Goal: Task Accomplishment & Management: Complete application form

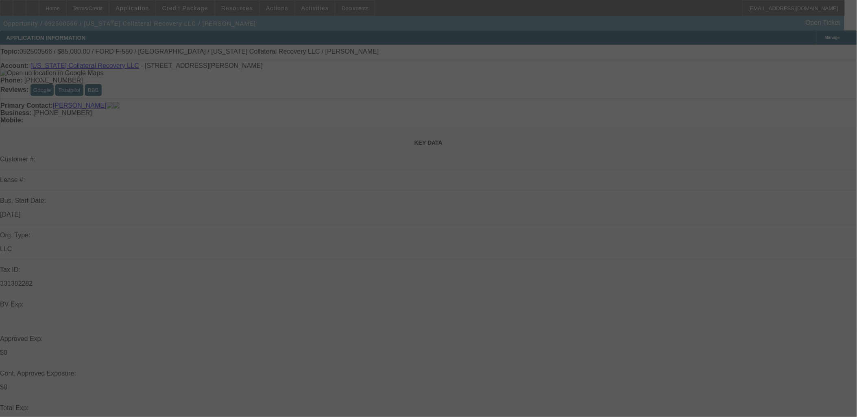
select select "0"
select select "2"
select select "0.1"
select select "4"
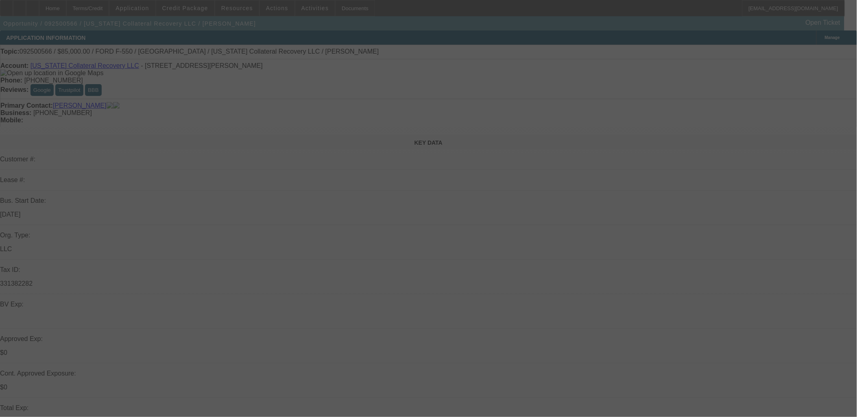
select select "0"
select select "2"
select select "0.1"
select select "4"
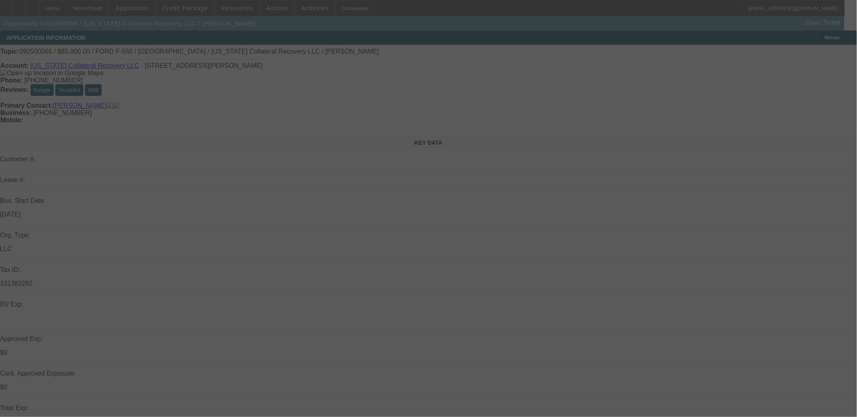
select select "0.1"
select select "2"
select select "0.1"
select select "4"
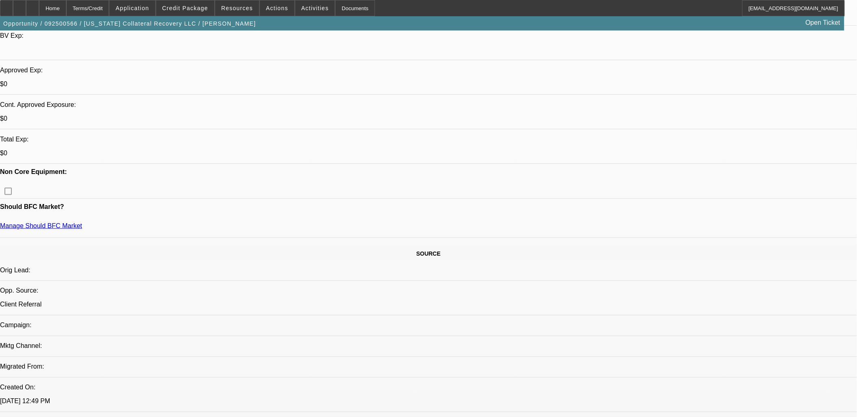
scroll to position [271, 0]
click at [200, 7] on span "Credit Package" at bounding box center [185, 8] width 46 height 7
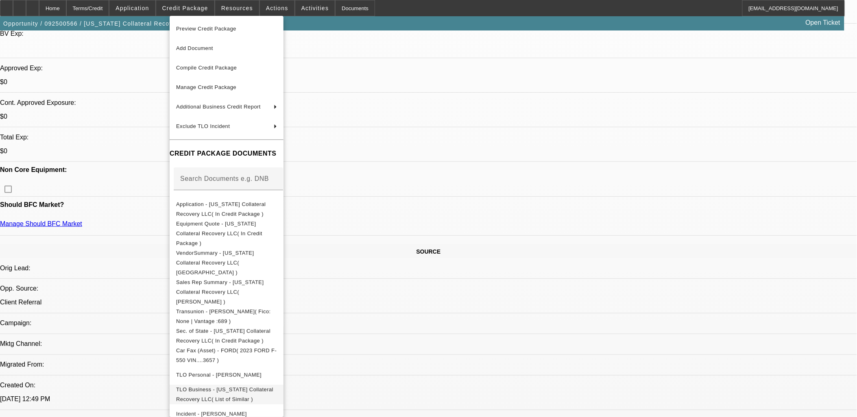
scroll to position [26, 0]
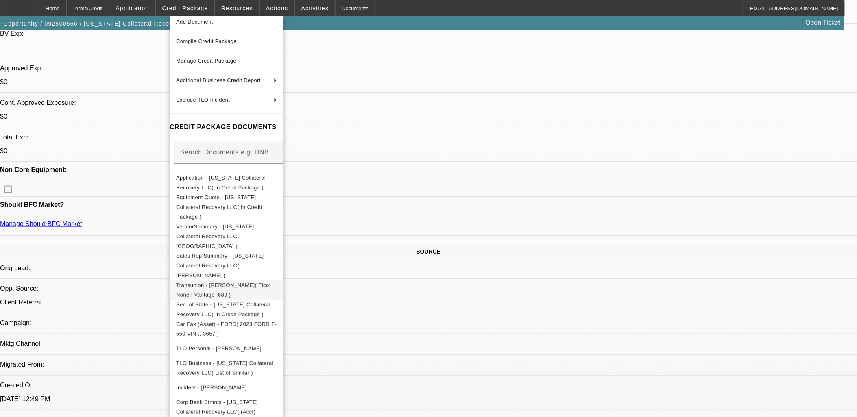
drag, startPoint x: 249, startPoint y: 396, endPoint x: 377, endPoint y: 269, distance: 180.6
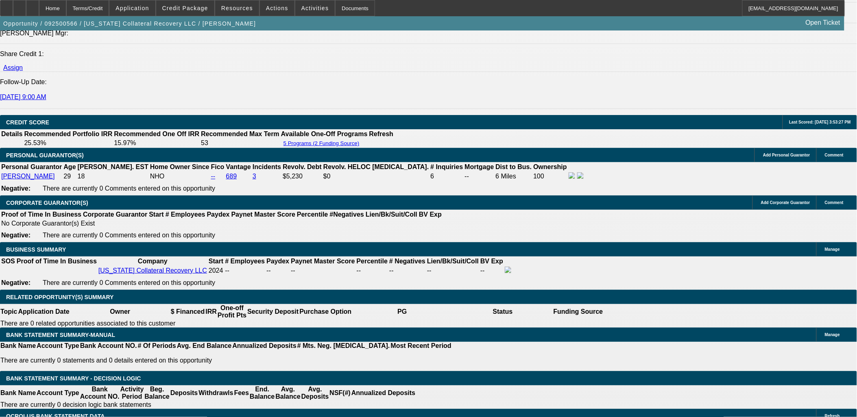
scroll to position [1129, 0]
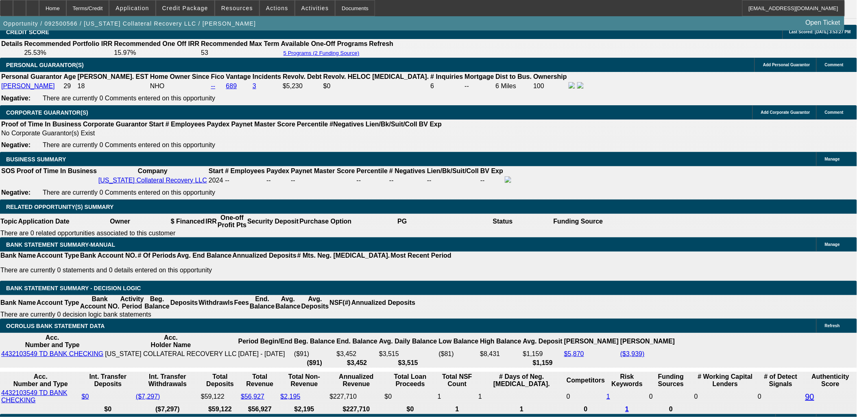
type input "UNKNOWN"
type input "365"
type input "$58,769.08"
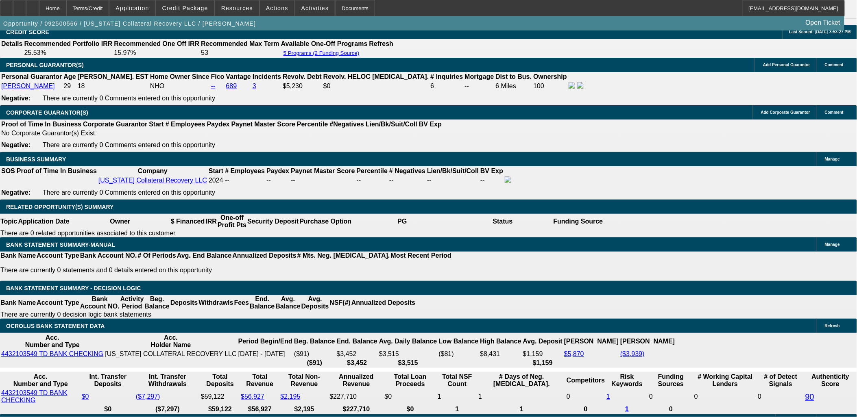
type input "$29,384.54"
type input "$6,503.46"
type input "$3,251.73"
type input "$3,138.50"
type input "$1,569.25"
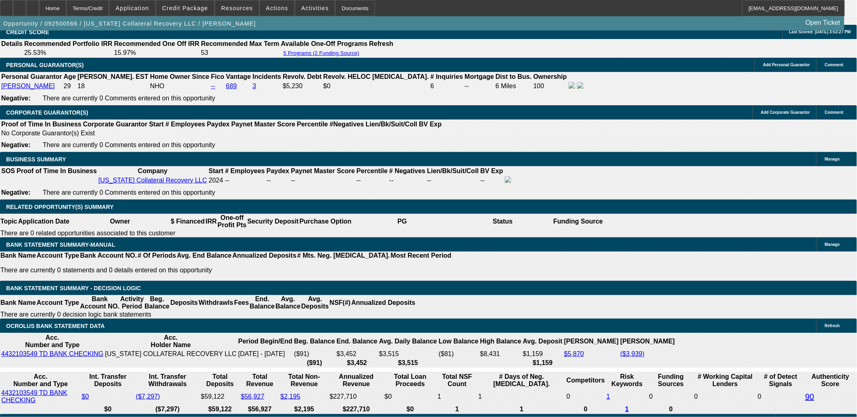
type input "36"
type input "$58,769.08"
type input "$29,384.54"
type input "$6,503.46"
type input "$3,251.73"
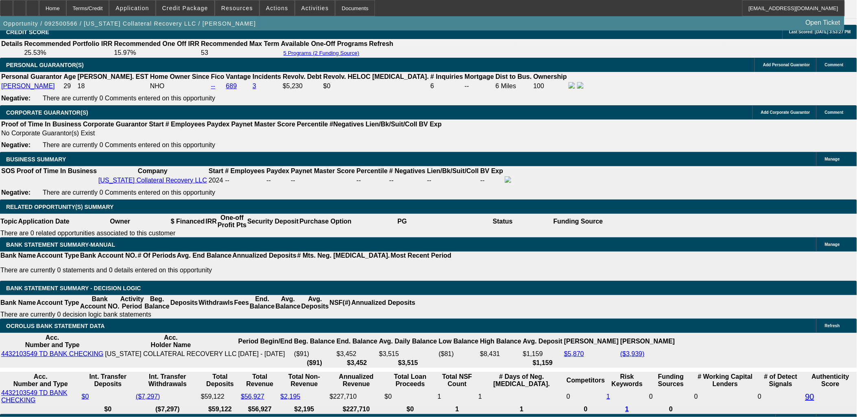
type input "36"
select select "0.1"
type input "$11,000.00"
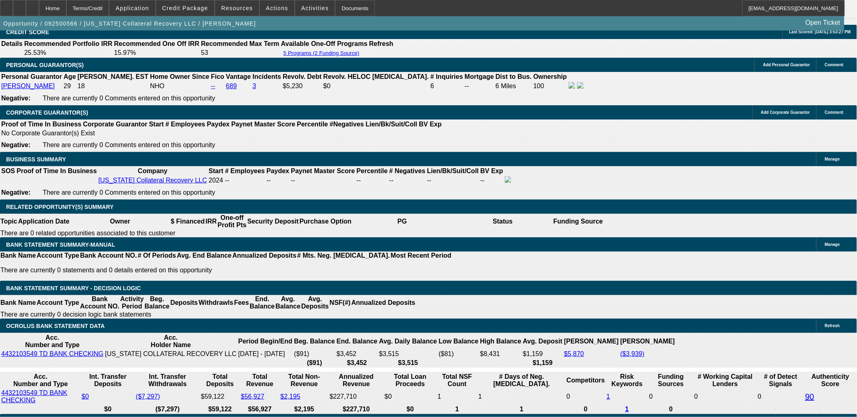
type input "$7,574.62"
type input "$3,787.31"
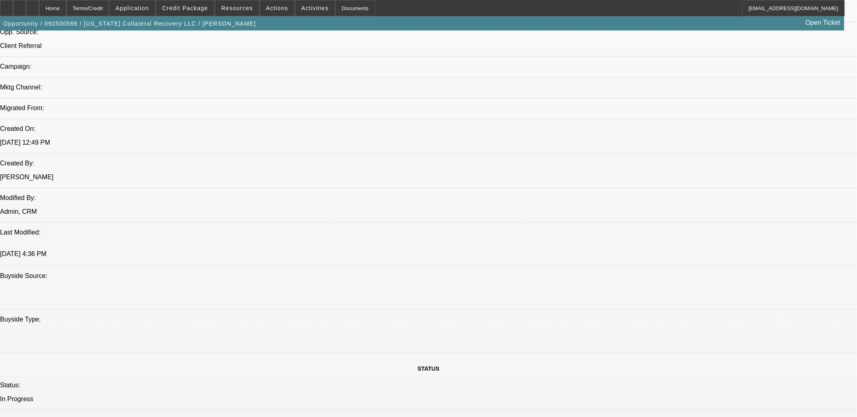
scroll to position [452, 0]
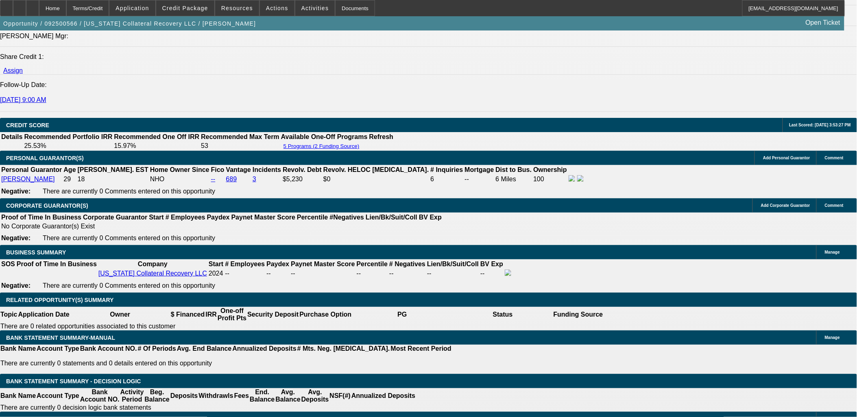
scroll to position [1039, 0]
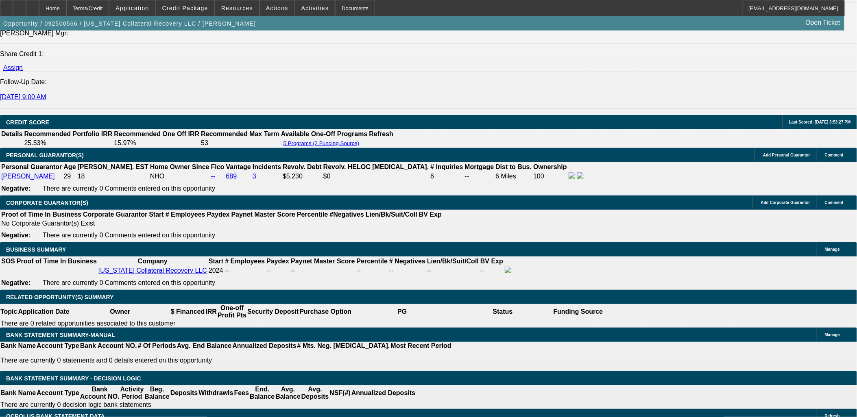
type input "54"
type input "$41,817.16"
type input "$20,908.58"
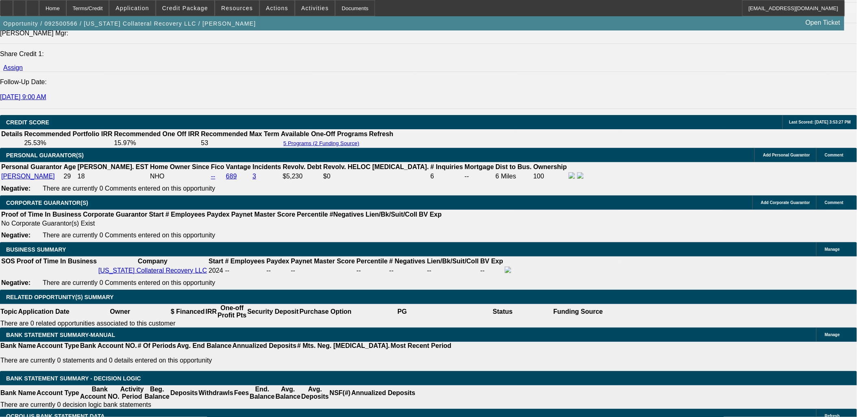
type input "$5,821.16"
type input "$2,910.58"
type input "54"
select select "0.15"
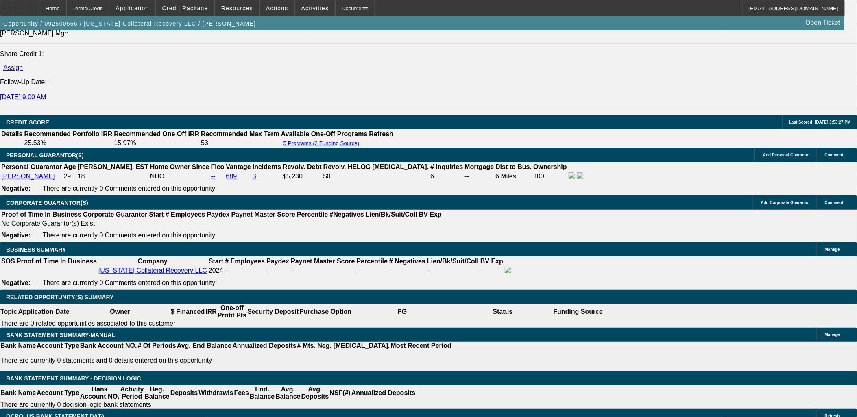
type input "$16,500.00"
type input "$5,497.76"
type input "$2,748.88"
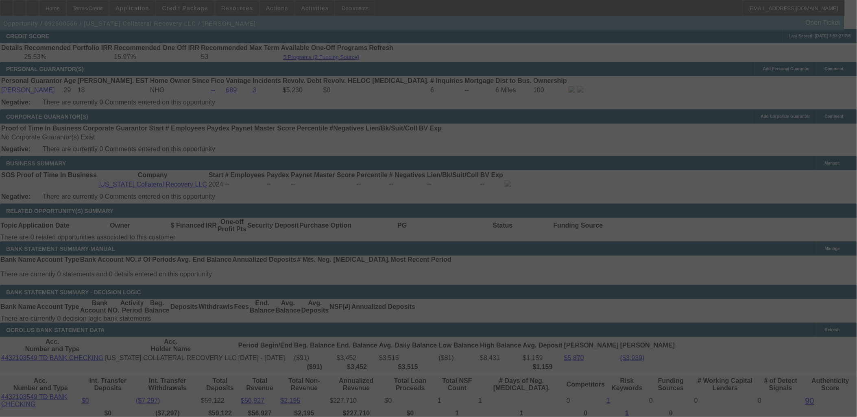
scroll to position [1174, 0]
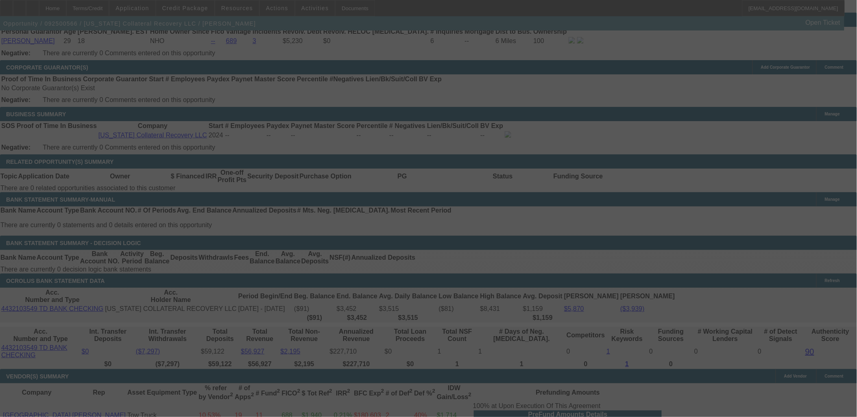
select select "0.15"
select select "2"
select select "0.1"
select select "4"
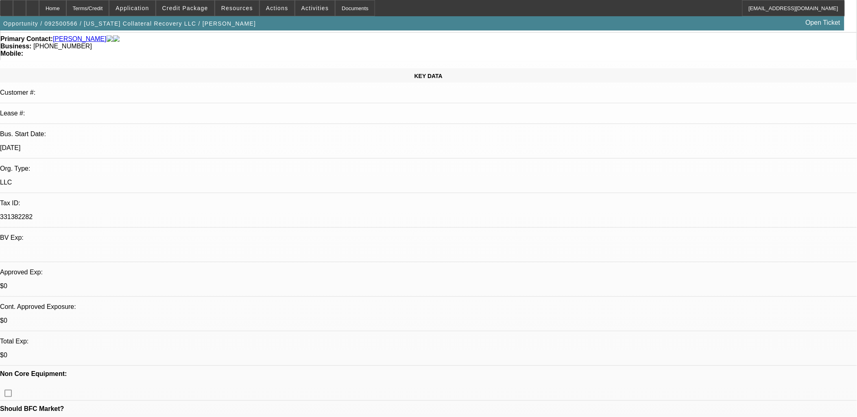
scroll to position [0, 0]
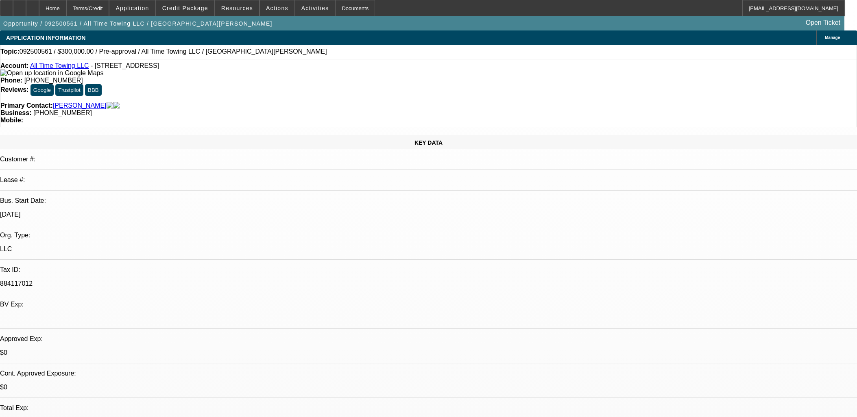
select select "0"
select select "2"
select select "0.1"
select select "4"
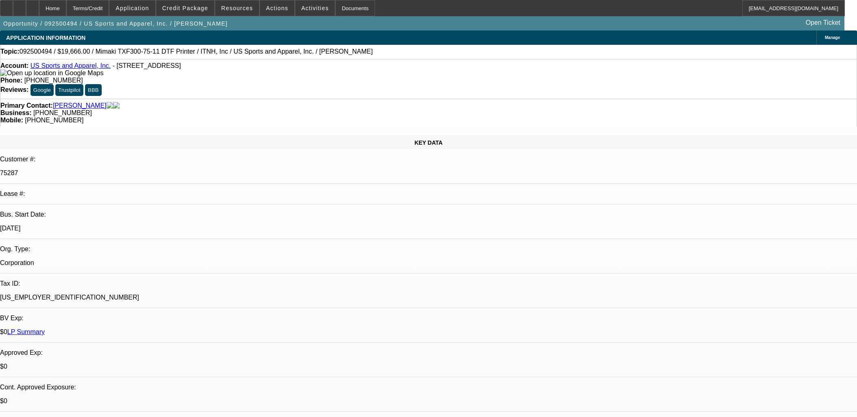
select select "0"
select select "6"
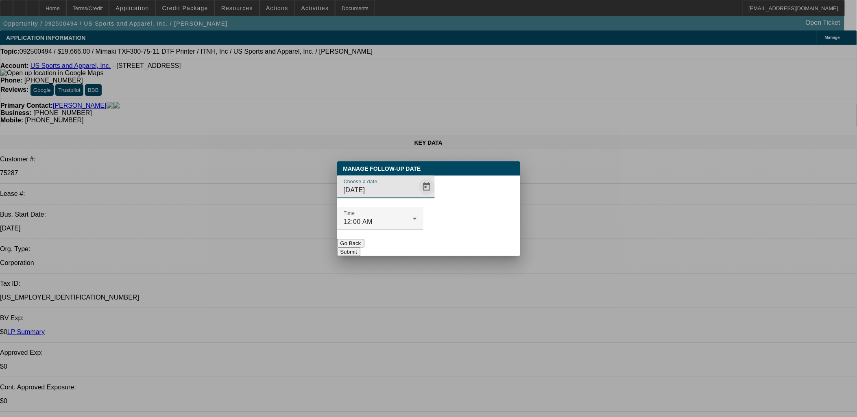
click at [417, 197] on span "Open calendar" at bounding box center [427, 187] width 20 height 20
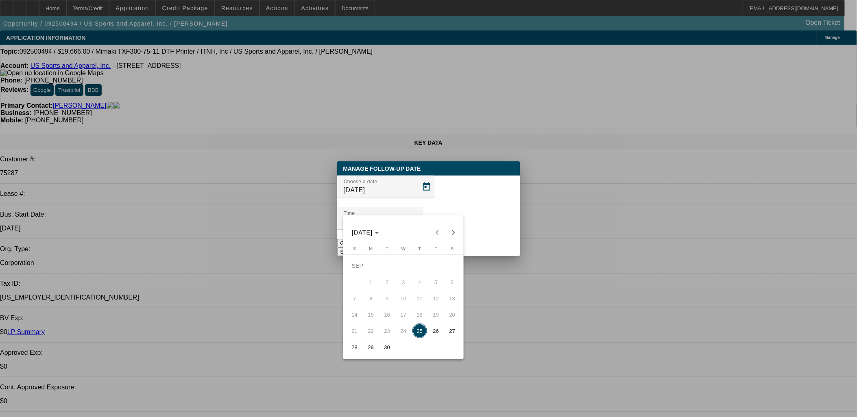
click at [381, 348] on span "30" at bounding box center [387, 347] width 15 height 15
type input "9/30/2025"
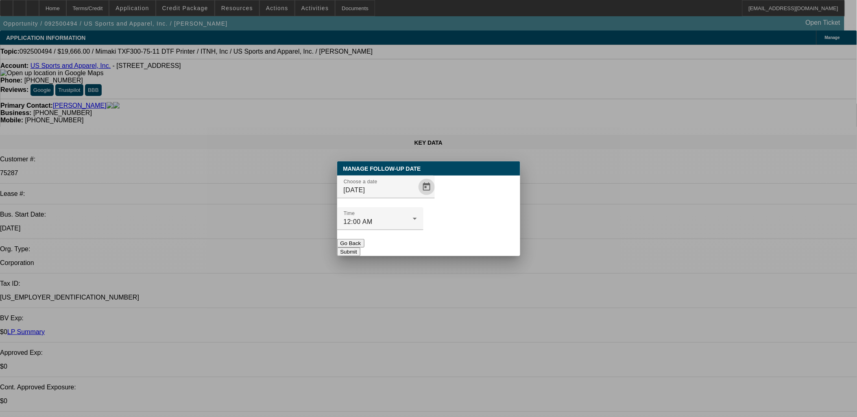
click at [360, 248] on button "Submit" at bounding box center [348, 252] width 23 height 9
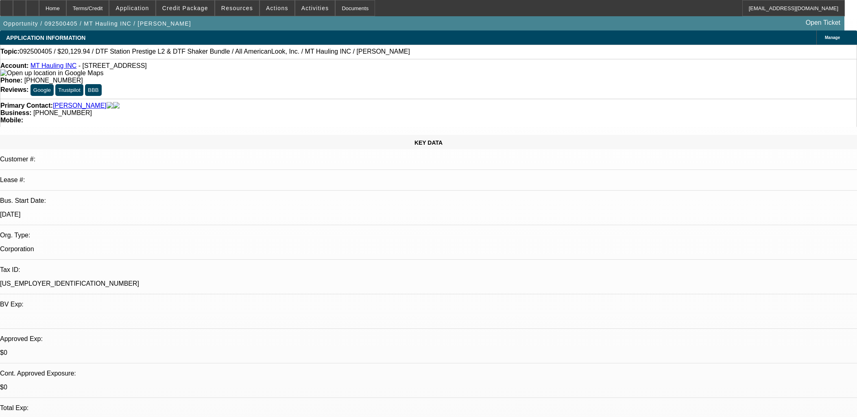
select select "0"
select select "3"
select select "0.1"
select select "4"
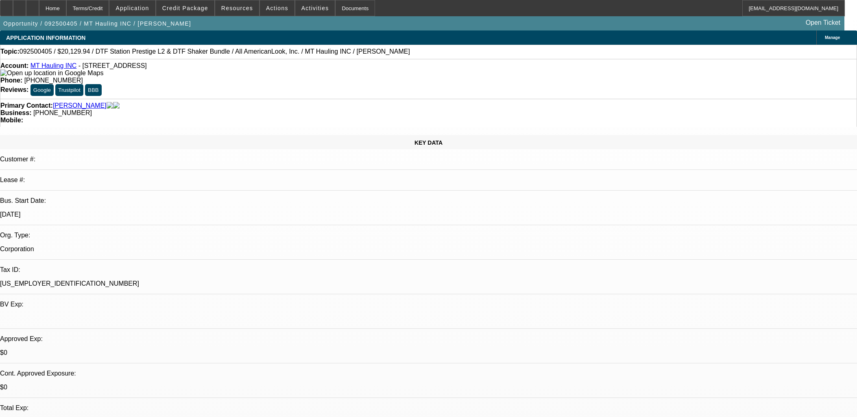
select select "0"
select select "3"
select select "0.1"
select select "4"
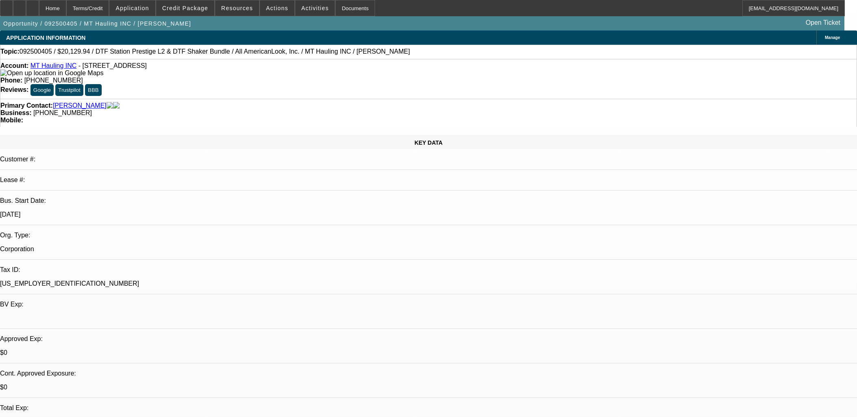
select select "0"
select select "3"
select select "0.1"
select select "4"
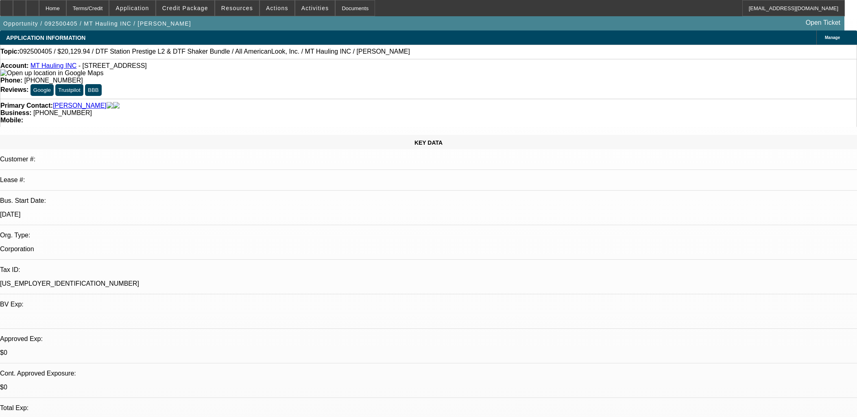
select select "0"
select select "2"
select select "0"
select select "6"
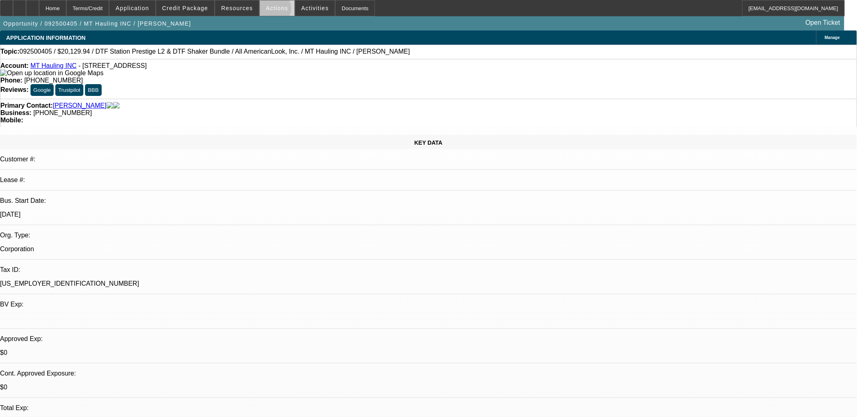
click at [270, 11] on span "Actions" at bounding box center [277, 8] width 22 height 7
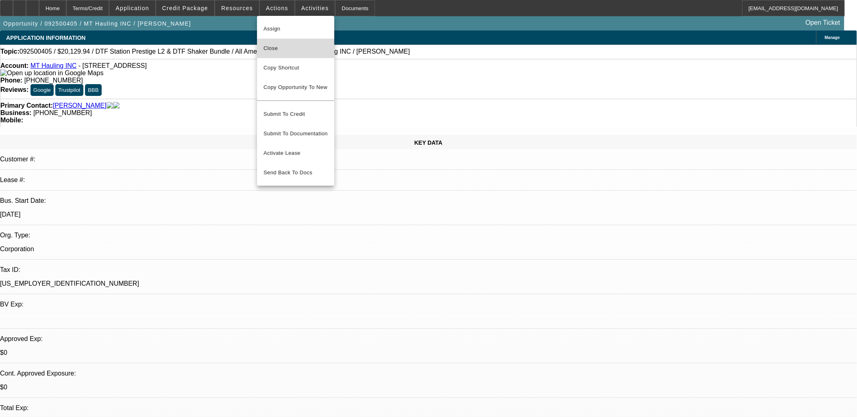
click at [282, 51] on span "Close" at bounding box center [296, 49] width 64 height 10
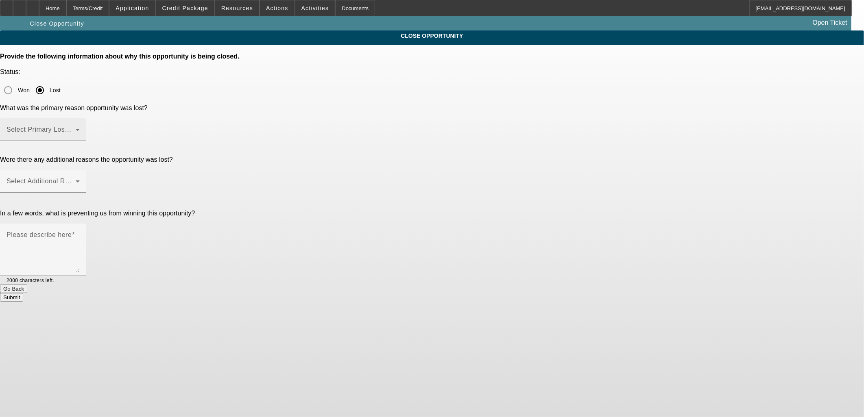
click at [76, 128] on span at bounding box center [41, 133] width 69 height 10
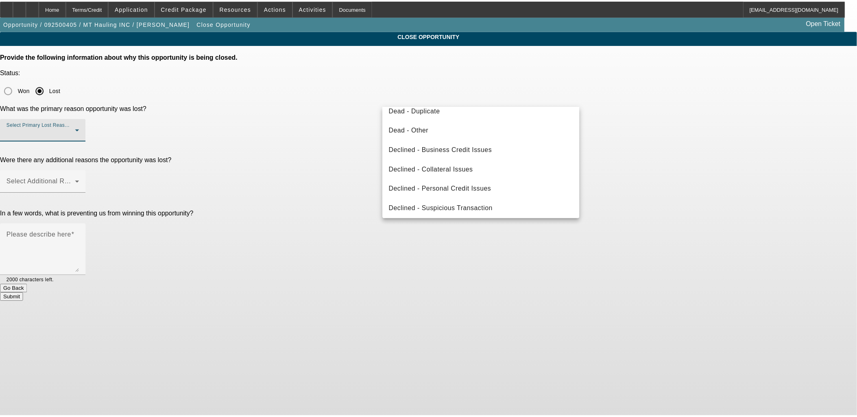
scroll to position [109, 0]
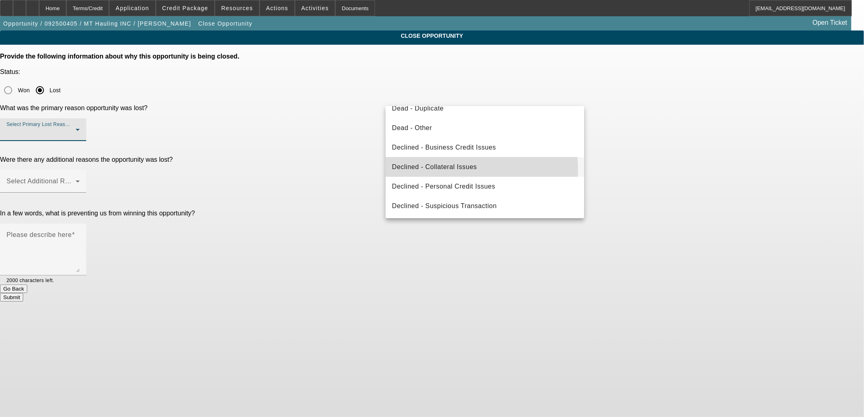
click at [452, 168] on span "Declined - Collateral Issues" at bounding box center [434, 167] width 85 height 10
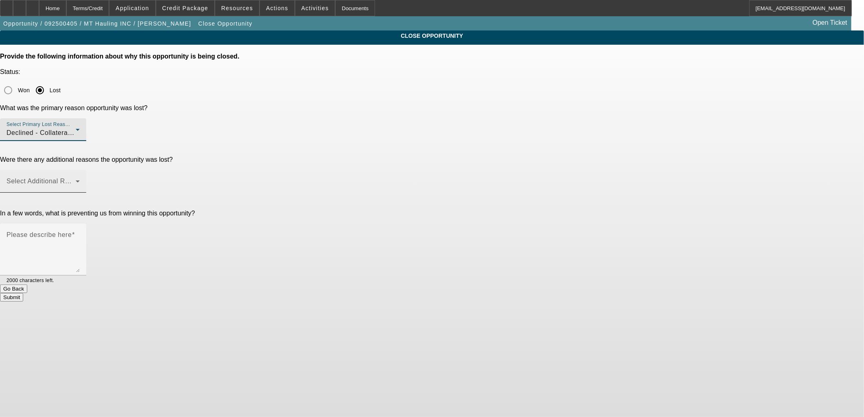
click at [76, 180] on span at bounding box center [41, 185] width 69 height 10
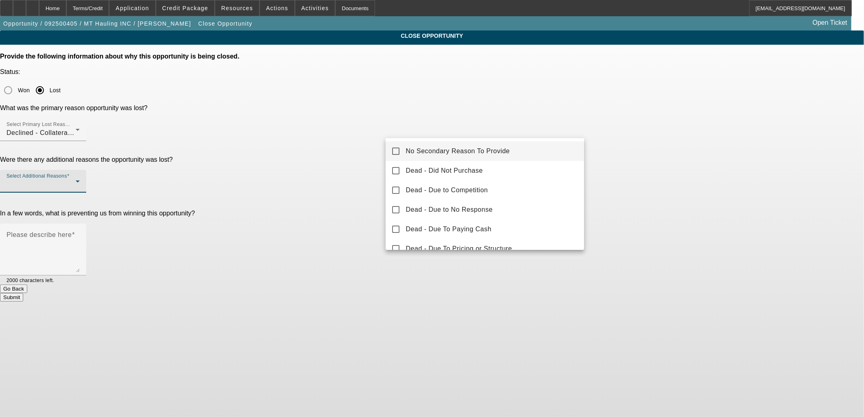
click at [424, 153] on span "No Secondary Reason To Provide" at bounding box center [458, 151] width 104 height 10
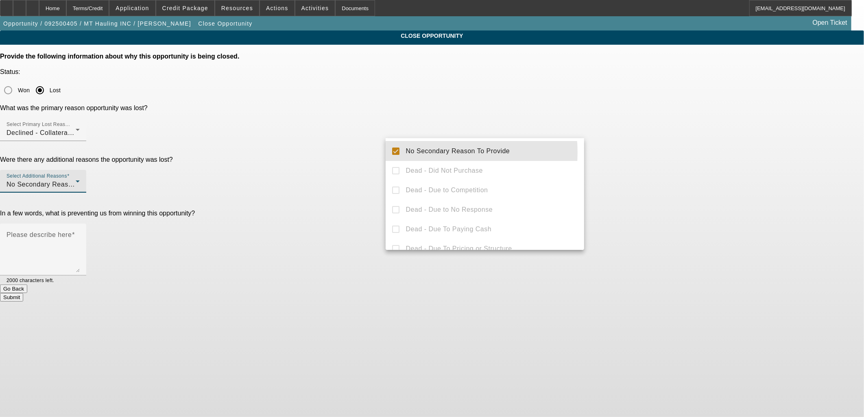
click at [346, 144] on div at bounding box center [432, 208] width 864 height 417
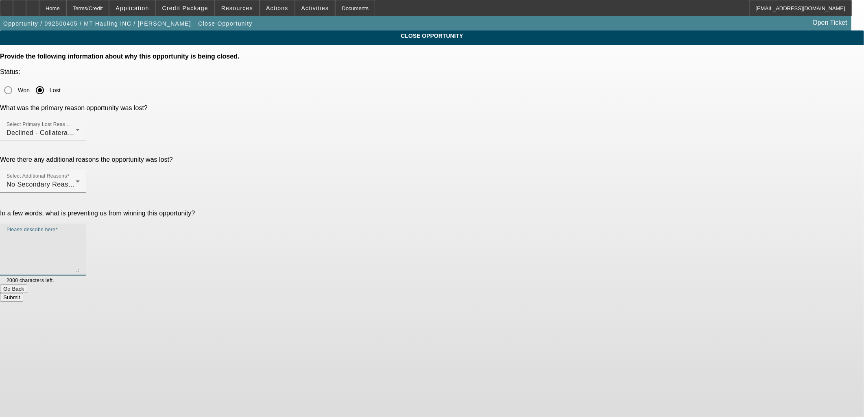
click at [80, 233] on textarea "Please describe here" at bounding box center [43, 252] width 73 height 39
type textarea "Non core collateral, non essential to business too."
click at [23, 293] on button "Submit" at bounding box center [11, 297] width 23 height 9
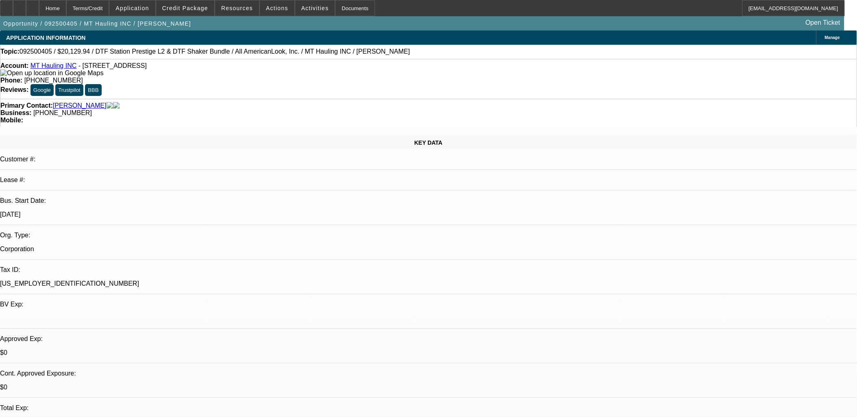
select select "0"
select select "0.1"
select select "0"
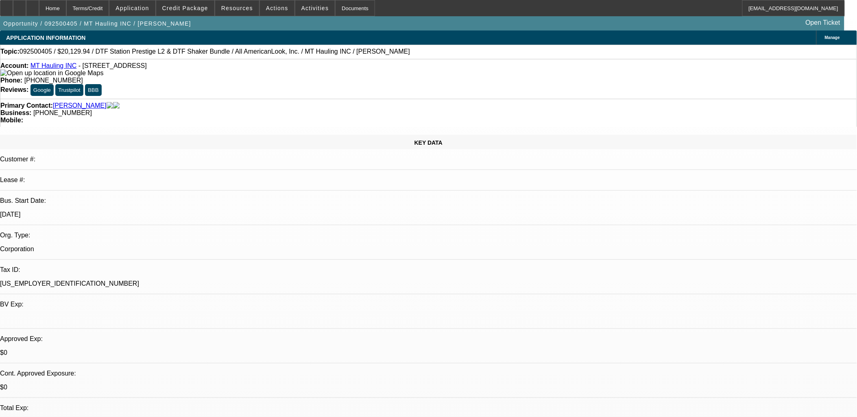
select select "0.1"
select select "0"
select select "0.1"
select select "0"
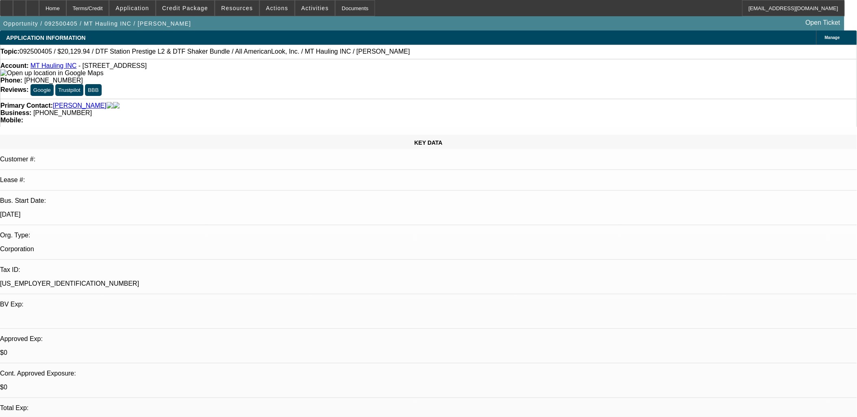
select select "0"
select select "1"
select select "3"
select select "4"
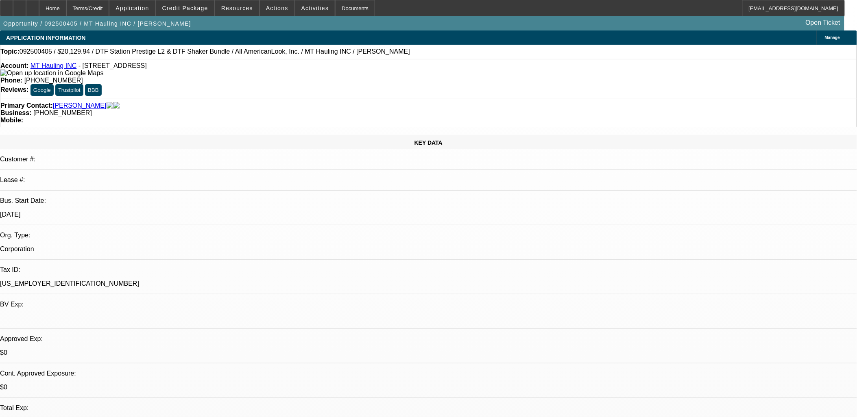
select select "1"
select select "3"
select select "4"
select select "1"
select select "3"
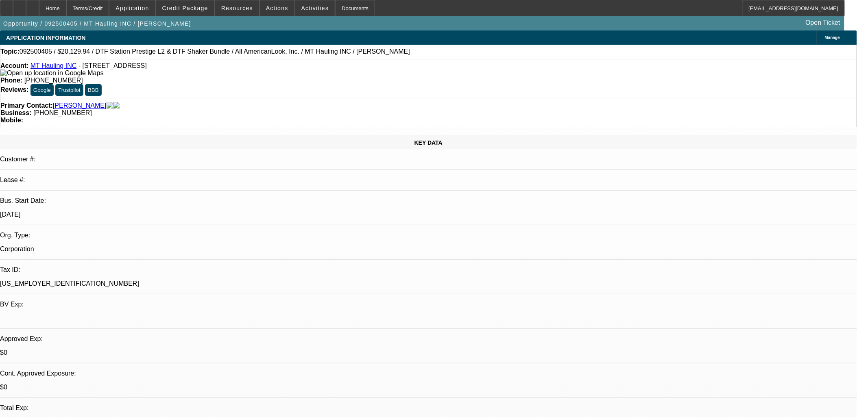
select select "4"
select select "1"
select select "2"
select select "6"
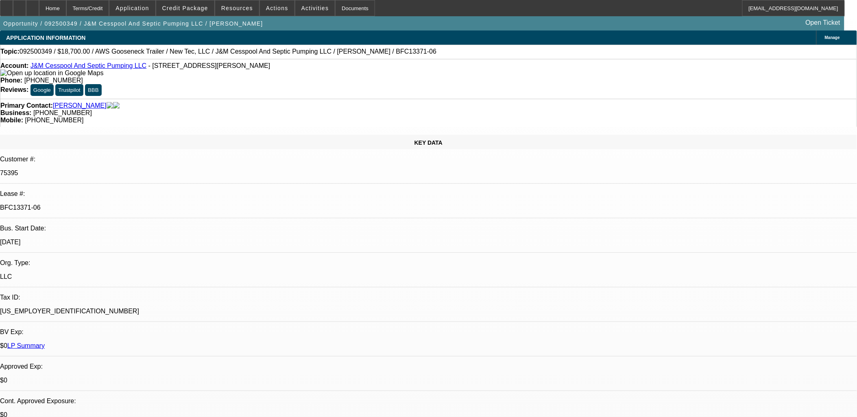
select select "0"
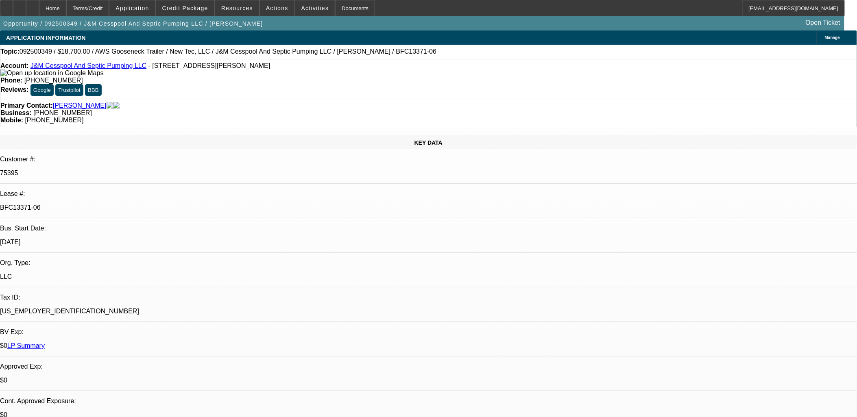
select select "0"
select select "0.1"
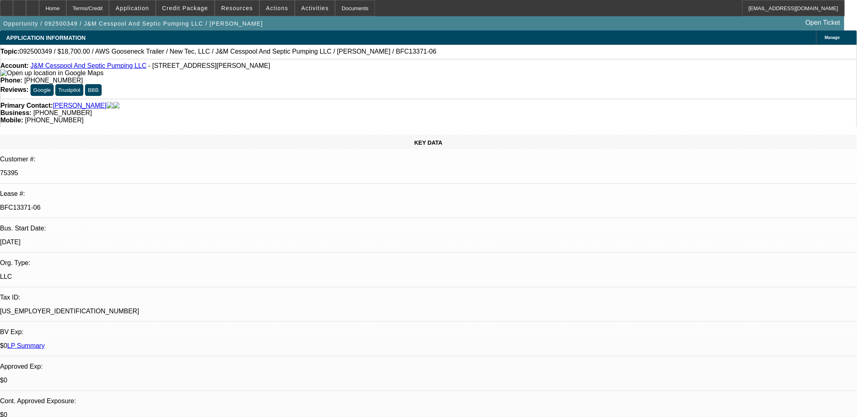
select select "0"
select select "1"
select select "2"
select select "6"
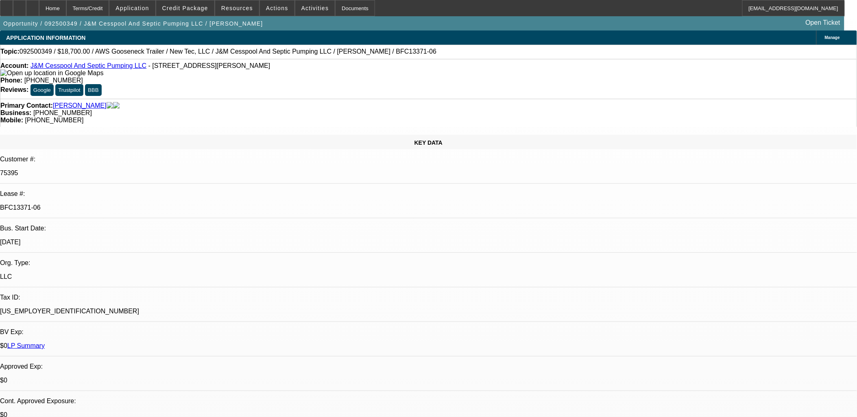
select select "1"
select select "2"
select select "6"
select select "1"
select select "3"
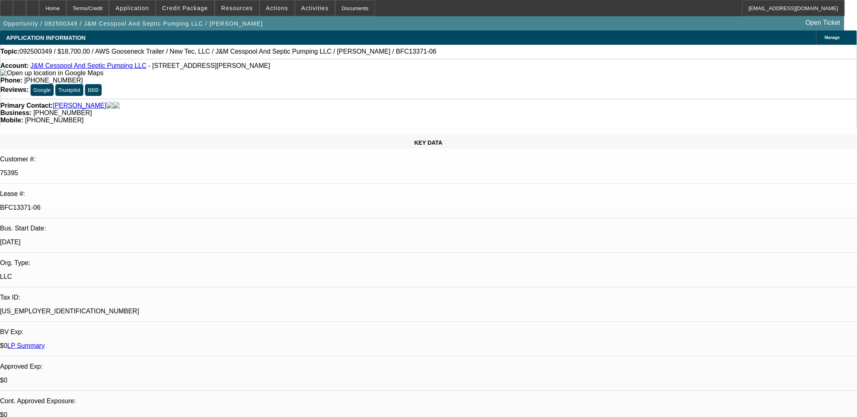
select select "6"
select select "1"
select select "2"
select select "6"
click at [281, 11] on span at bounding box center [277, 8] width 35 height 20
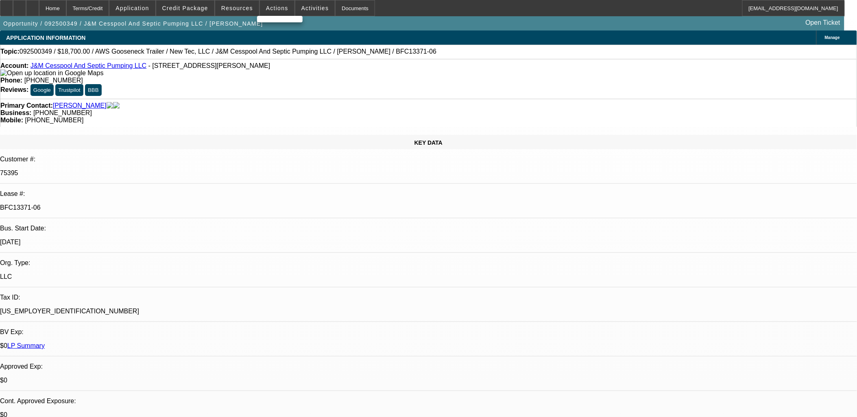
click at [267, 6] on div at bounding box center [428, 208] width 857 height 417
click at [273, 9] on span "Actions" at bounding box center [277, 8] width 22 height 7
click at [273, 10] on div at bounding box center [428, 208] width 857 height 417
click at [33, 5] on icon at bounding box center [33, 5] width 0 height 0
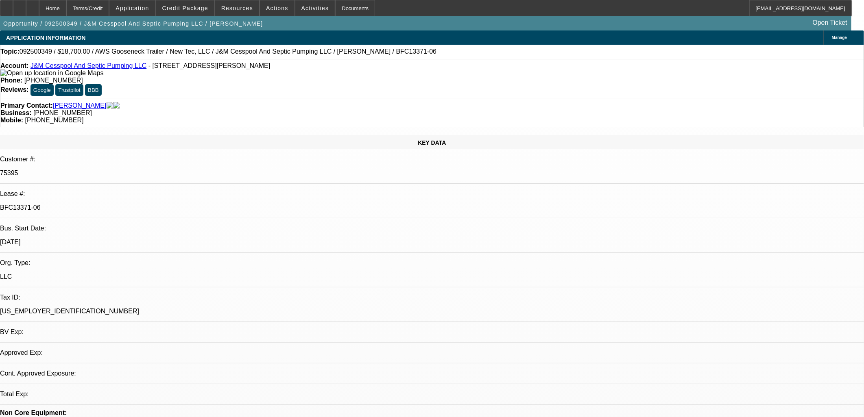
select select "0"
select select "2"
select select "0"
select select "6"
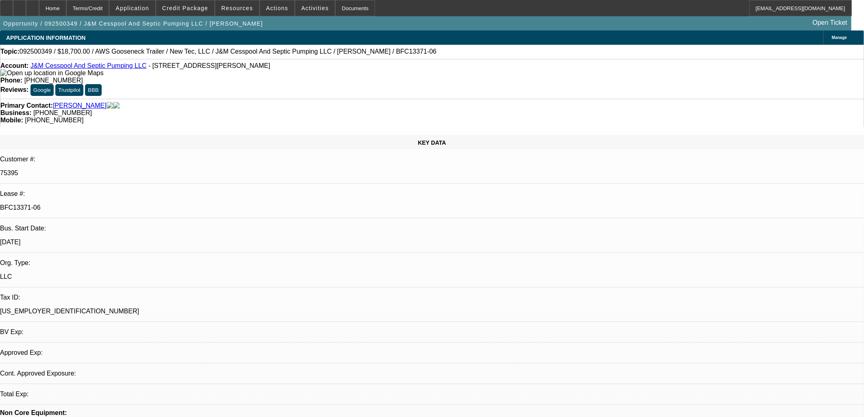
select select "0"
select select "2"
select select "0"
select select "6"
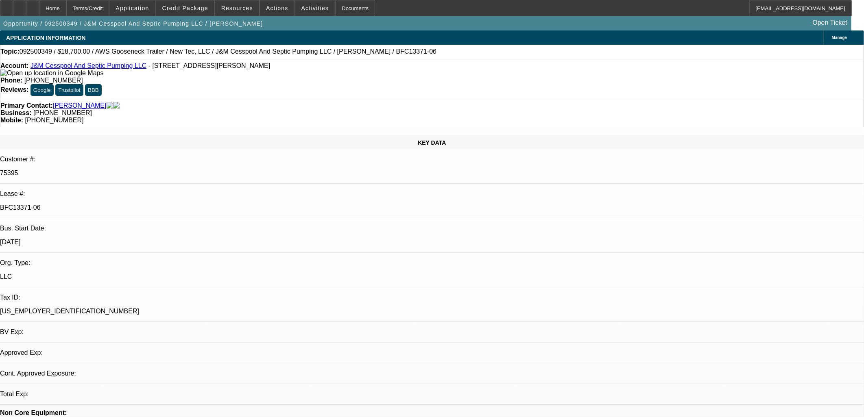
select select "0"
select select "3"
select select "0"
select select "6"
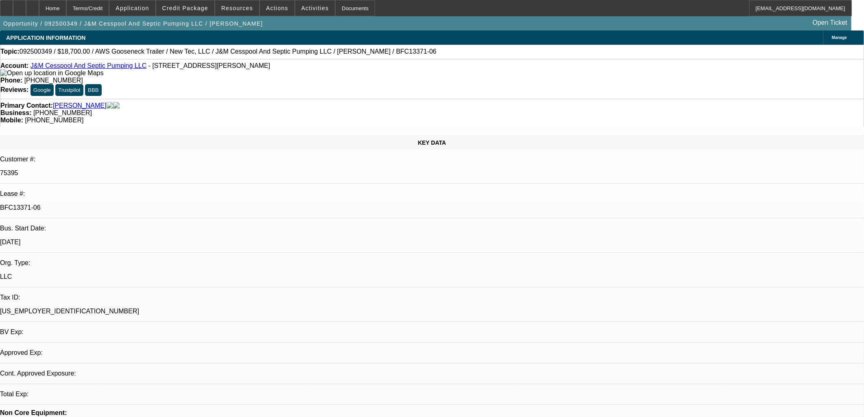
select select "0.1"
select select "0"
select select "2"
select select "0"
select select "6"
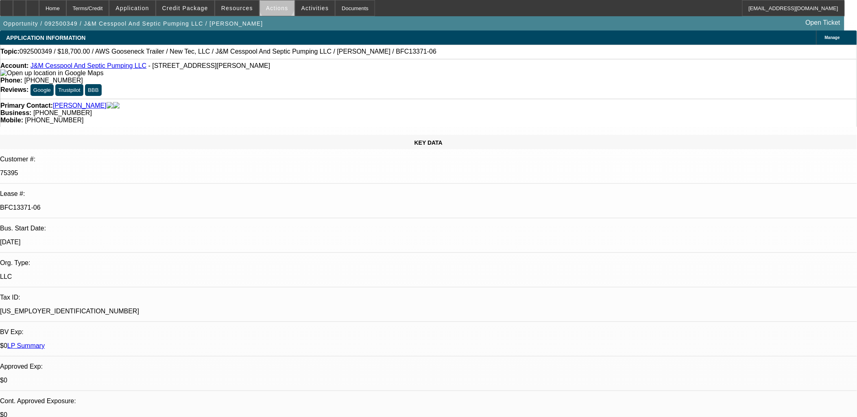
click at [274, 7] on span "Actions" at bounding box center [277, 8] width 22 height 7
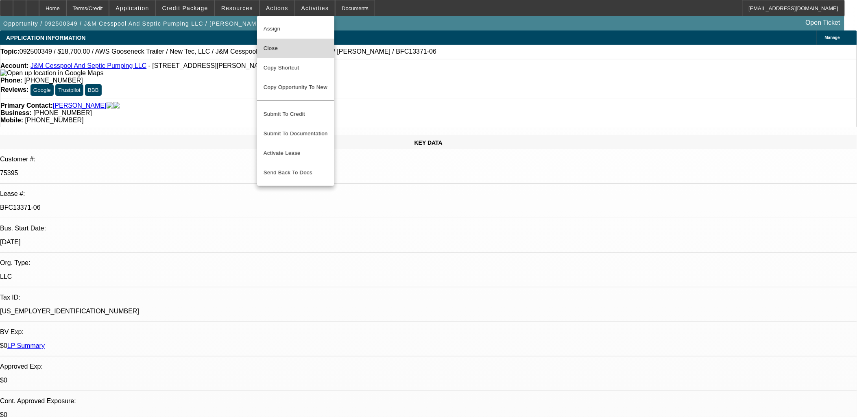
click at [286, 51] on span "Close" at bounding box center [296, 49] width 64 height 10
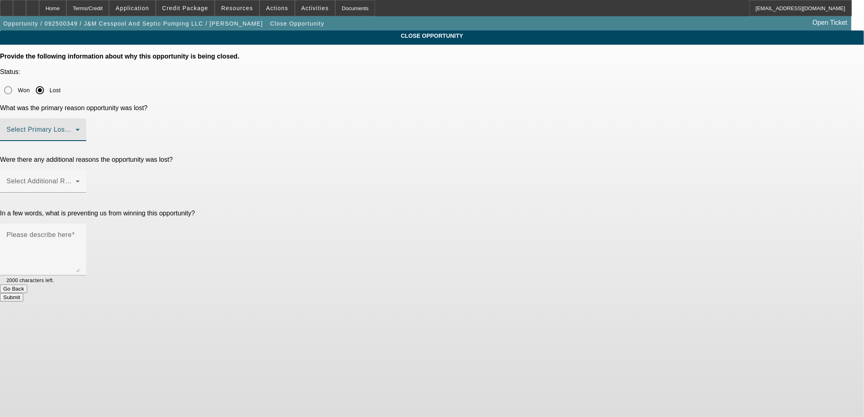
click at [76, 128] on span at bounding box center [41, 133] width 69 height 10
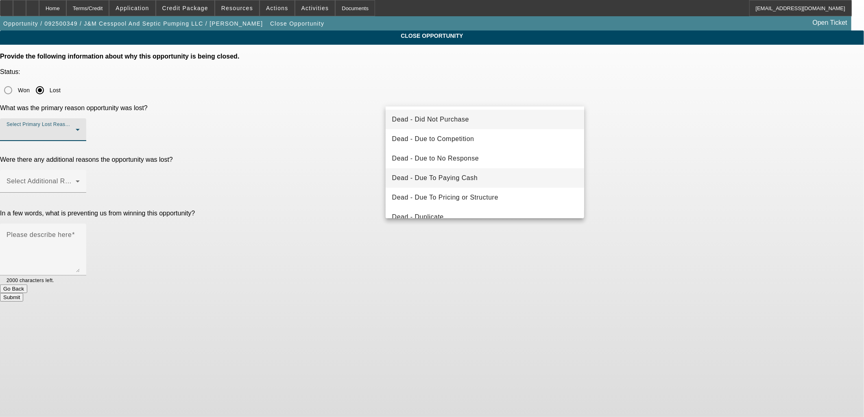
click at [460, 172] on mat-option "Dead - Due To Paying Cash" at bounding box center [485, 178] width 199 height 20
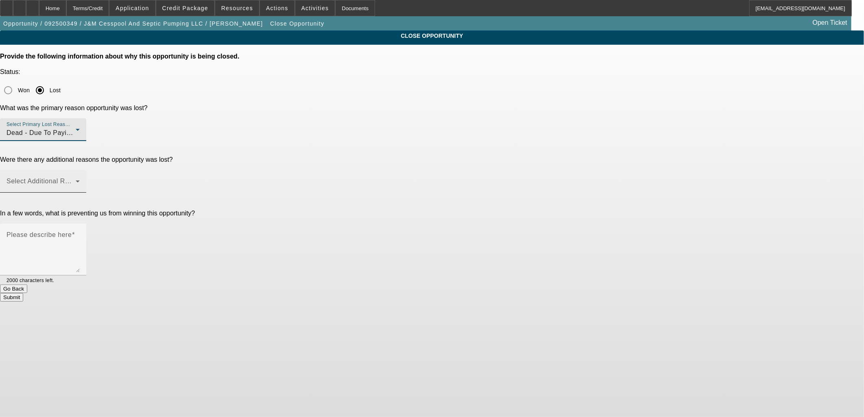
click at [87, 178] on mat-label "Select Additional Reasons" at bounding box center [47, 181] width 81 height 7
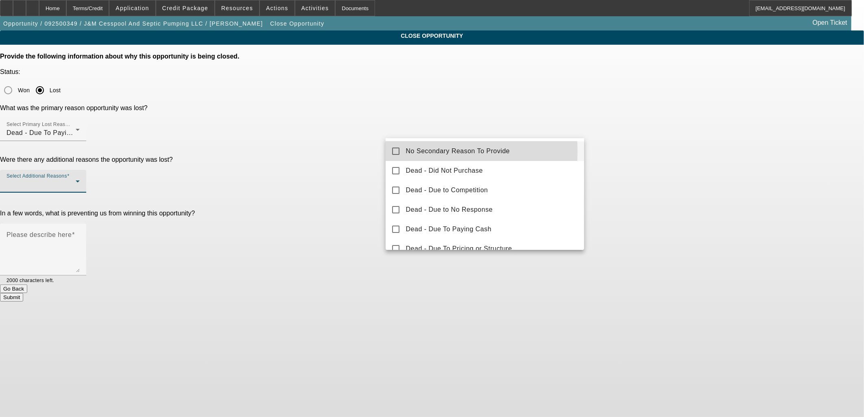
drag, startPoint x: 405, startPoint y: 152, endPoint x: 390, endPoint y: 155, distance: 15.8
click at [394, 155] on mat-option "No Secondary Reason To Provide" at bounding box center [485, 152] width 199 height 20
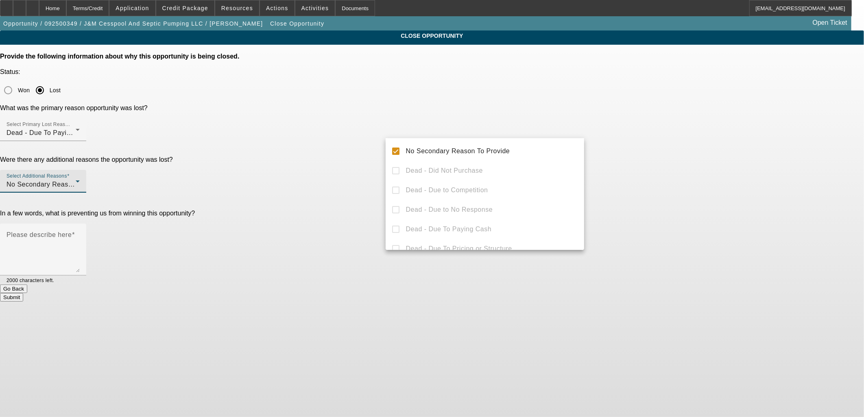
click at [347, 150] on div at bounding box center [432, 208] width 864 height 417
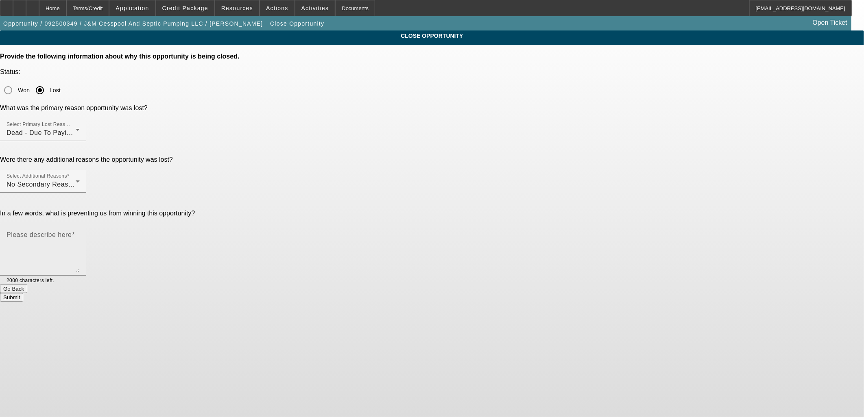
click at [72, 231] on mat-label "Please describe here" at bounding box center [39, 234] width 65 height 7
click at [80, 233] on textarea "Please describe here" at bounding box center [43, 252] width 73 height 39
click at [80, 233] on textarea "Customer objected to registering the trailer in Hawaii. He said he'll just pay …" at bounding box center [43, 252] width 73 height 39
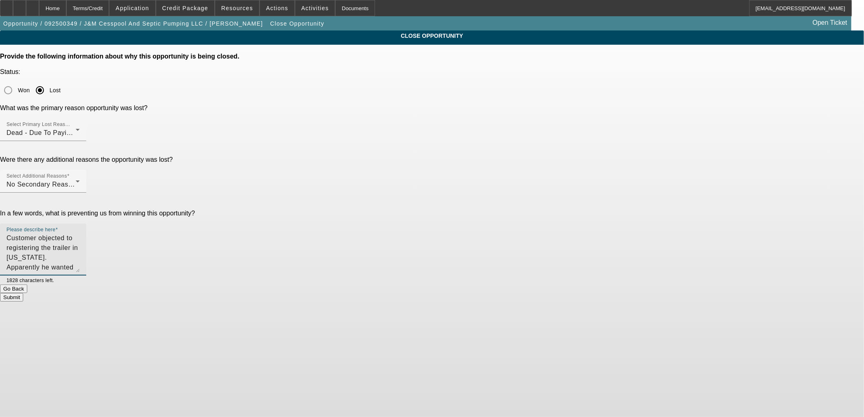
type textarea "Customer objected to registering the trailer in [US_STATE]. Apparently he wante…"
click at [23, 293] on button "Submit" at bounding box center [11, 297] width 23 height 9
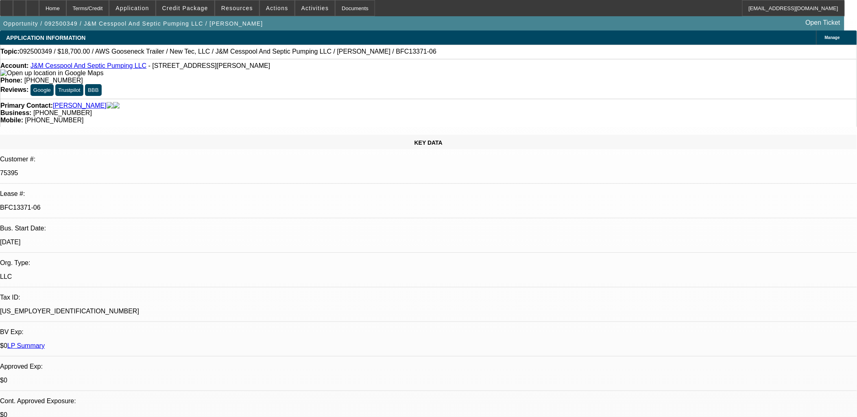
select select "0"
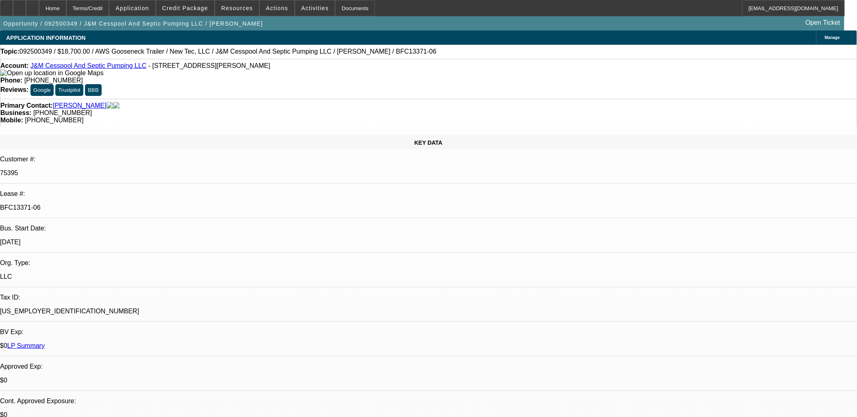
select select "0"
select select "0.1"
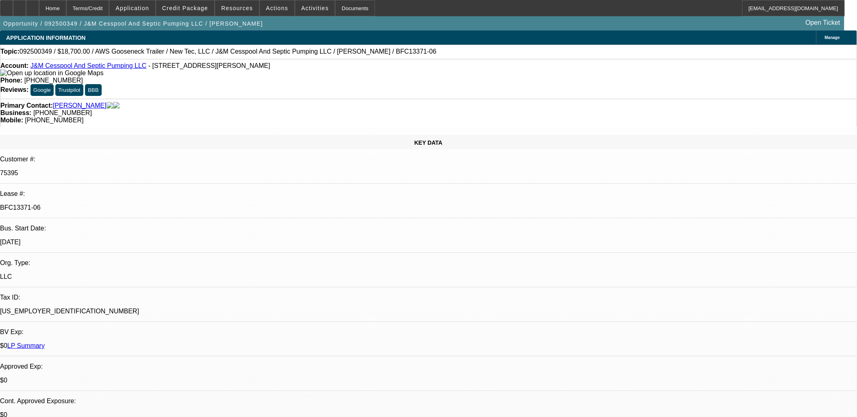
select select "0"
select select "1"
select select "2"
select select "6"
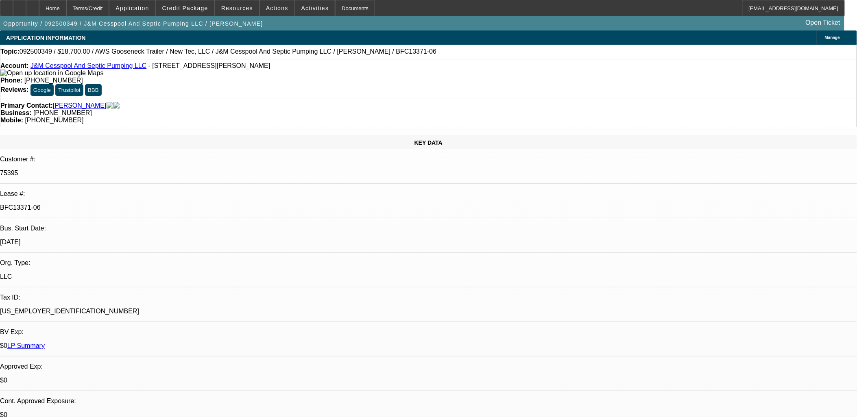
select select "1"
select select "2"
select select "6"
select select "1"
select select "3"
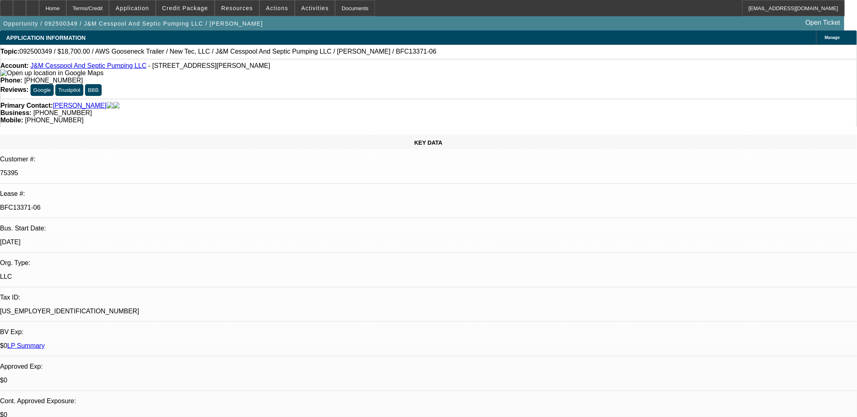
select select "6"
select select "1"
select select "2"
select select "6"
